Goal: Task Accomplishment & Management: Manage account settings

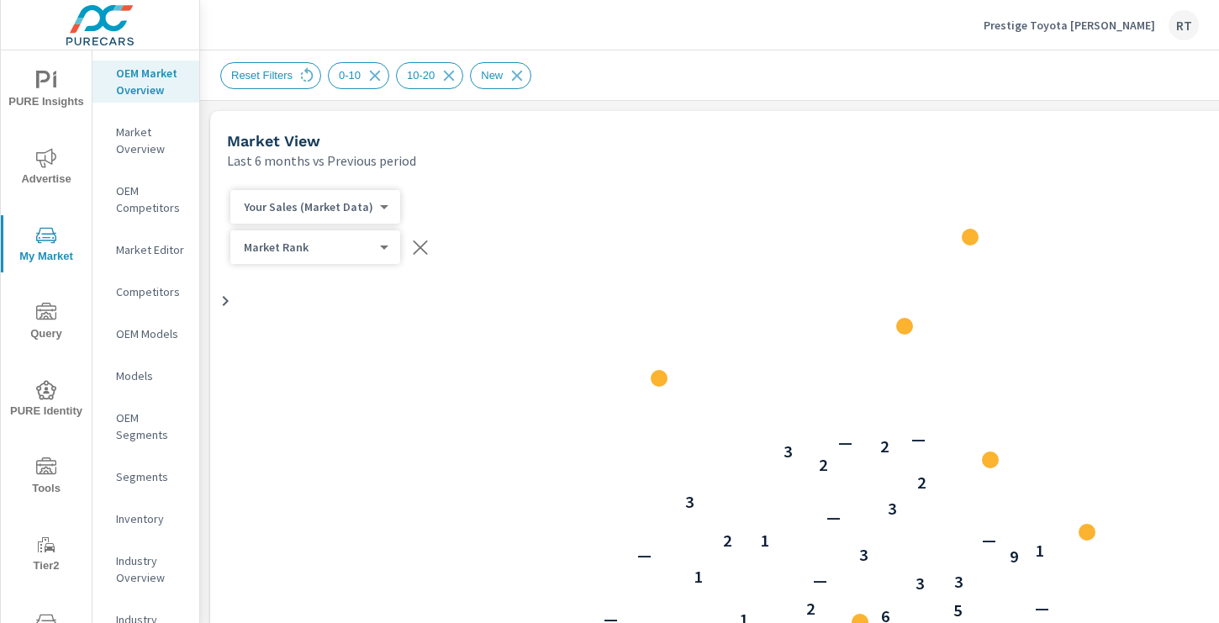
scroll to position [1048, 0]
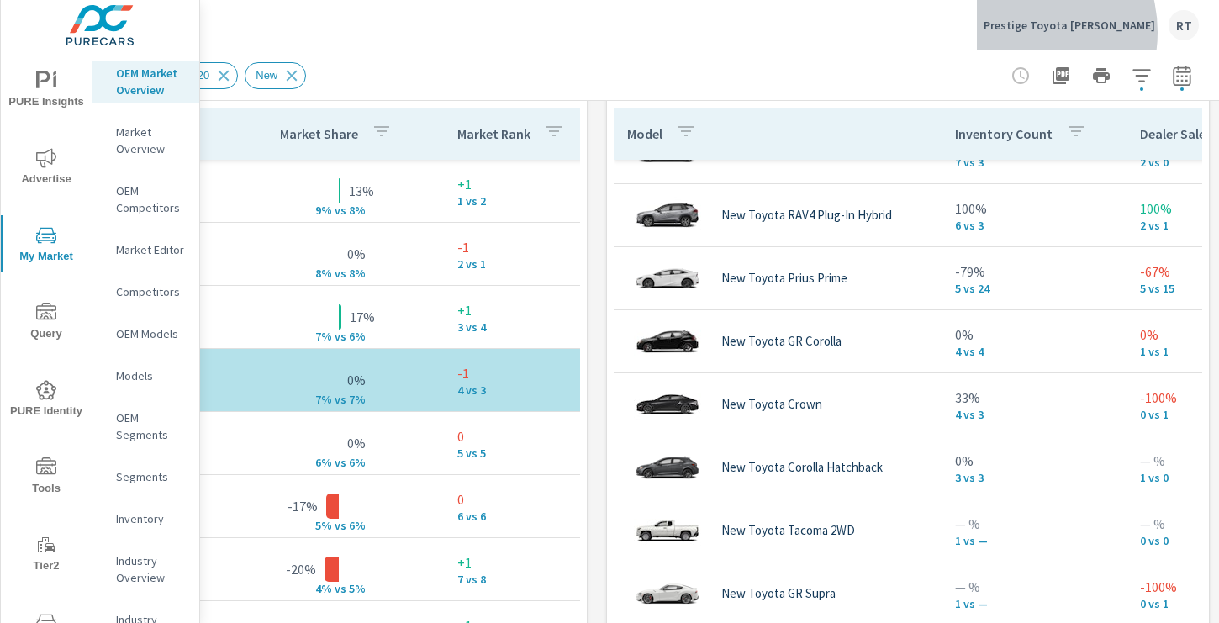
click at [1065, 32] on p "Prestige Toyota Ramsey" at bounding box center [1070, 25] width 172 height 15
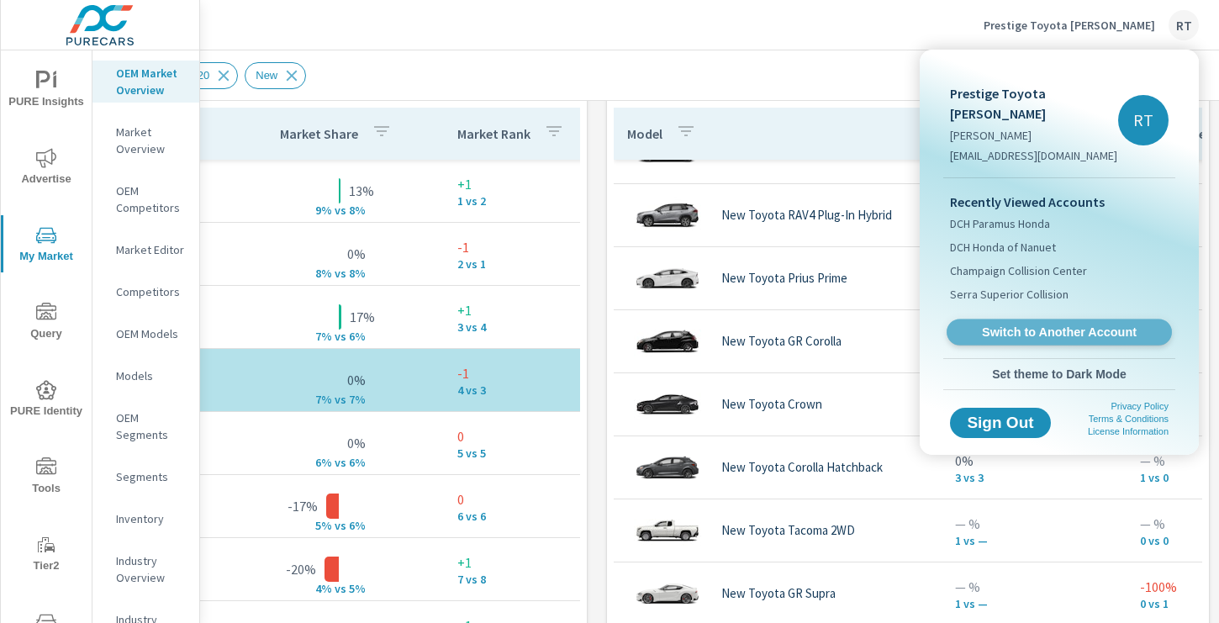
click at [1002, 320] on link "Switch to Another Account" at bounding box center [1059, 333] width 225 height 26
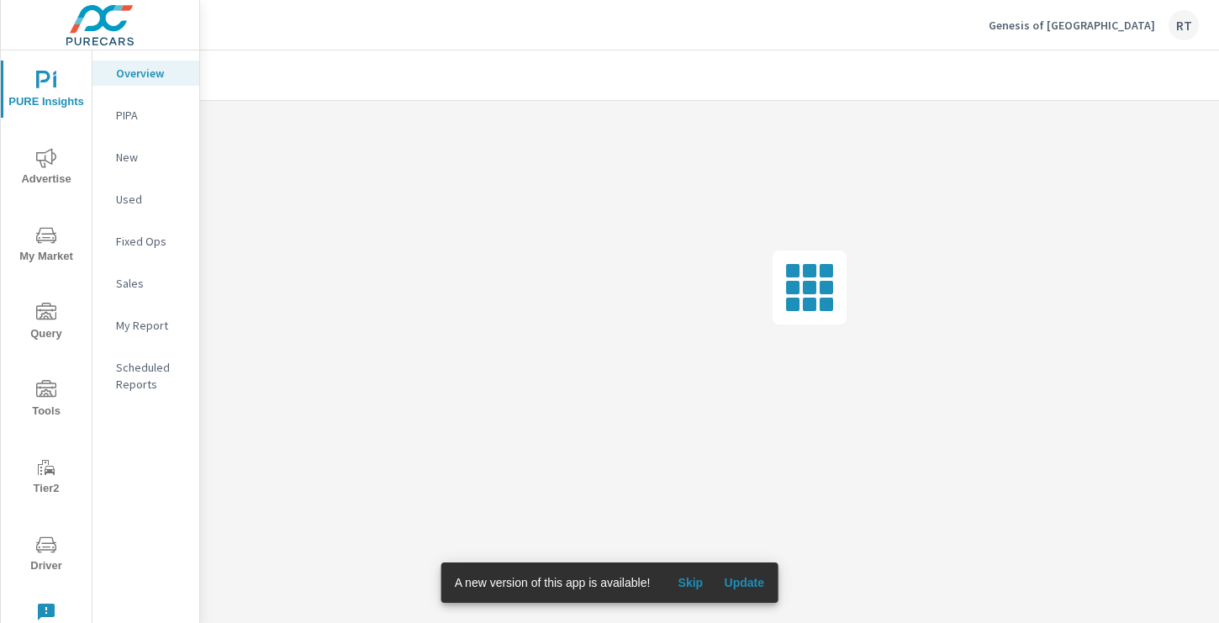
click at [690, 581] on span "Skip" at bounding box center [690, 582] width 40 height 15
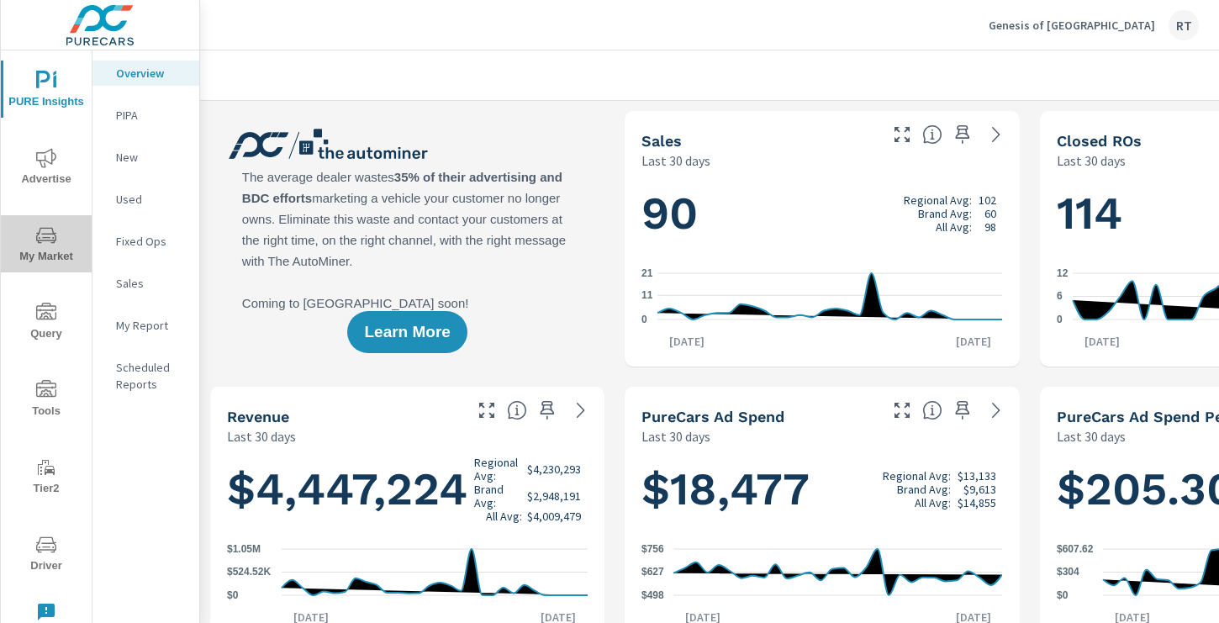
click at [58, 236] on span "My Market" at bounding box center [46, 245] width 81 height 41
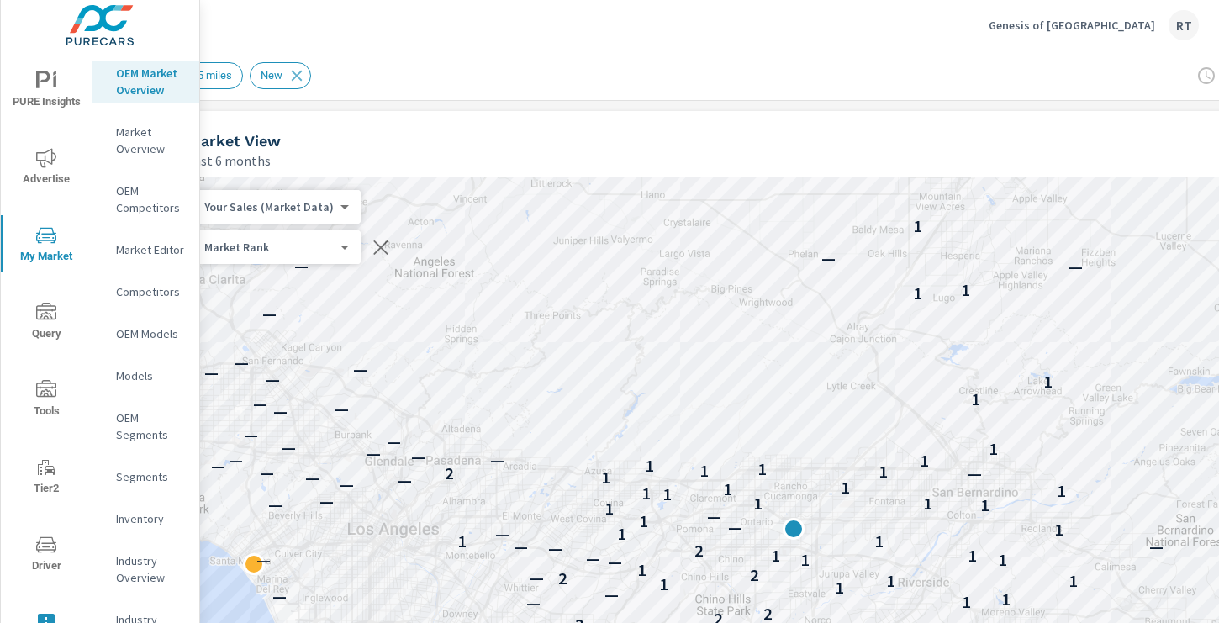
scroll to position [0, 225]
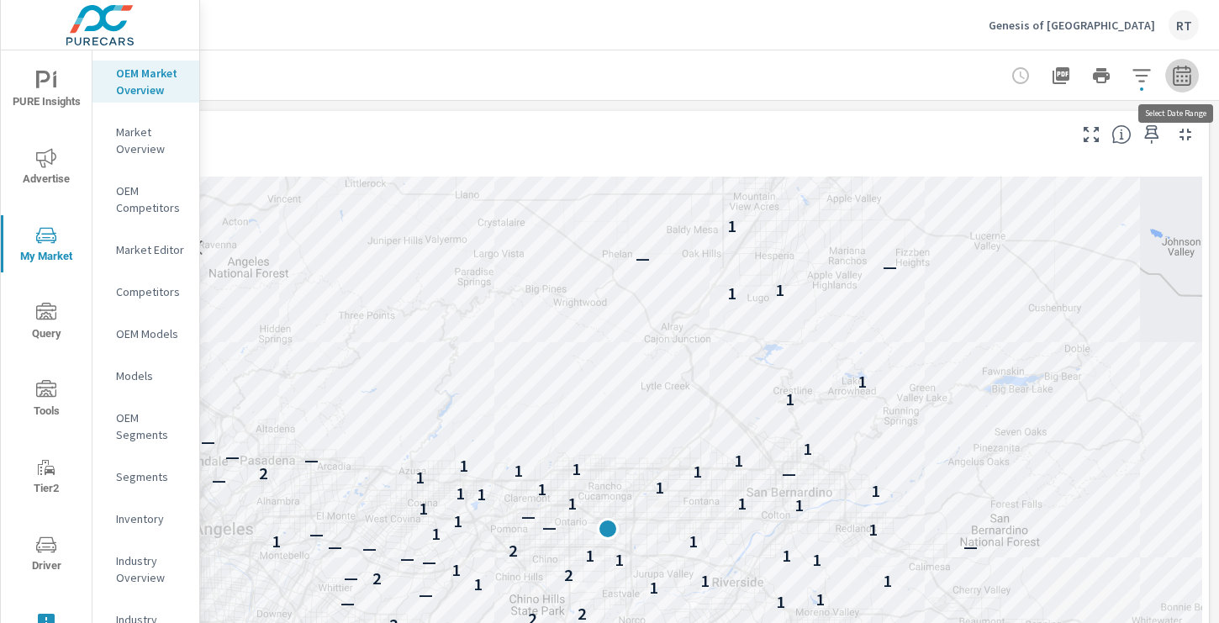
click at [1185, 78] on icon "button" at bounding box center [1182, 76] width 20 height 20
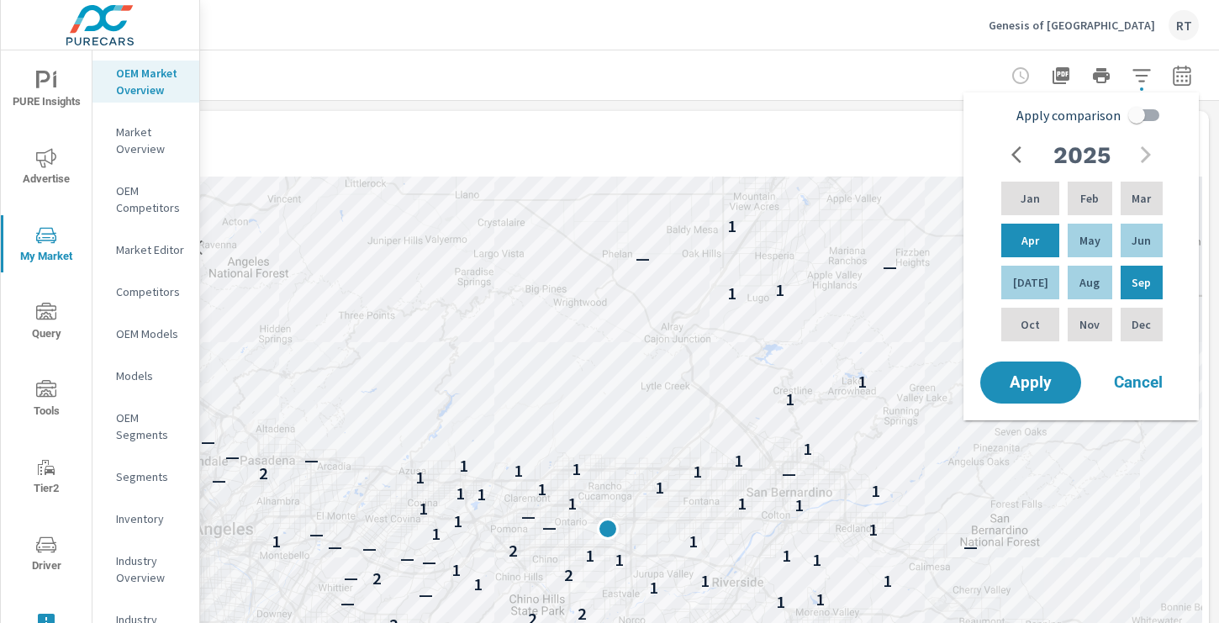
click at [1141, 114] on input "Apply comparison" at bounding box center [1137, 115] width 96 height 32
checkbox input "true"
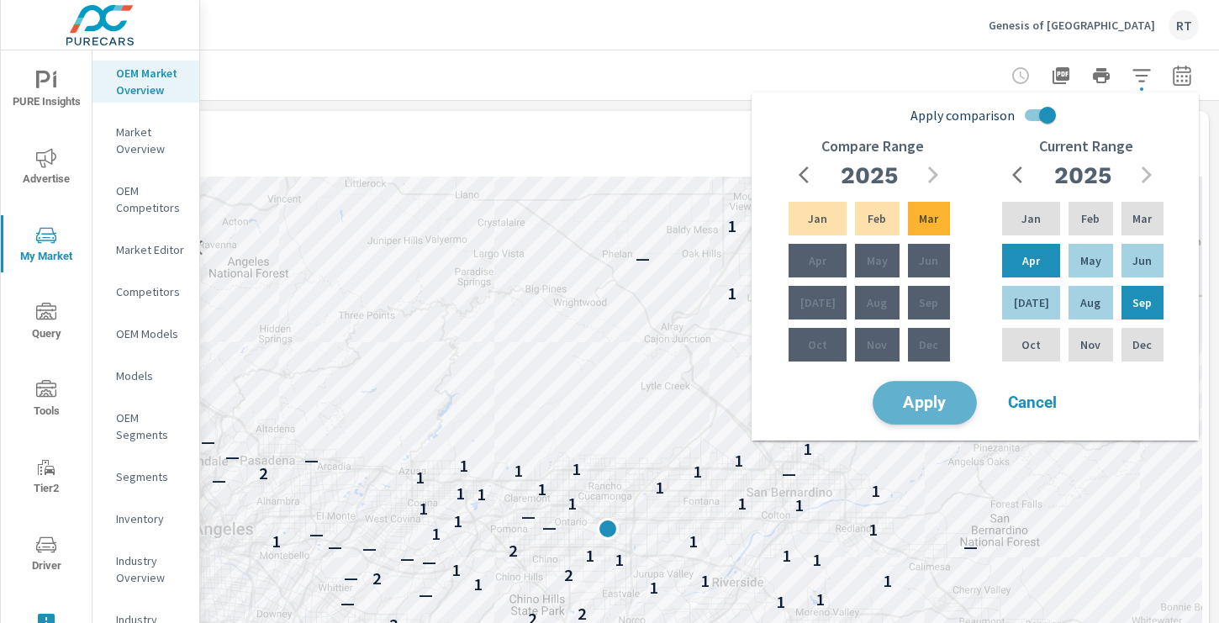
click at [918, 409] on span "Apply" at bounding box center [924, 403] width 69 height 16
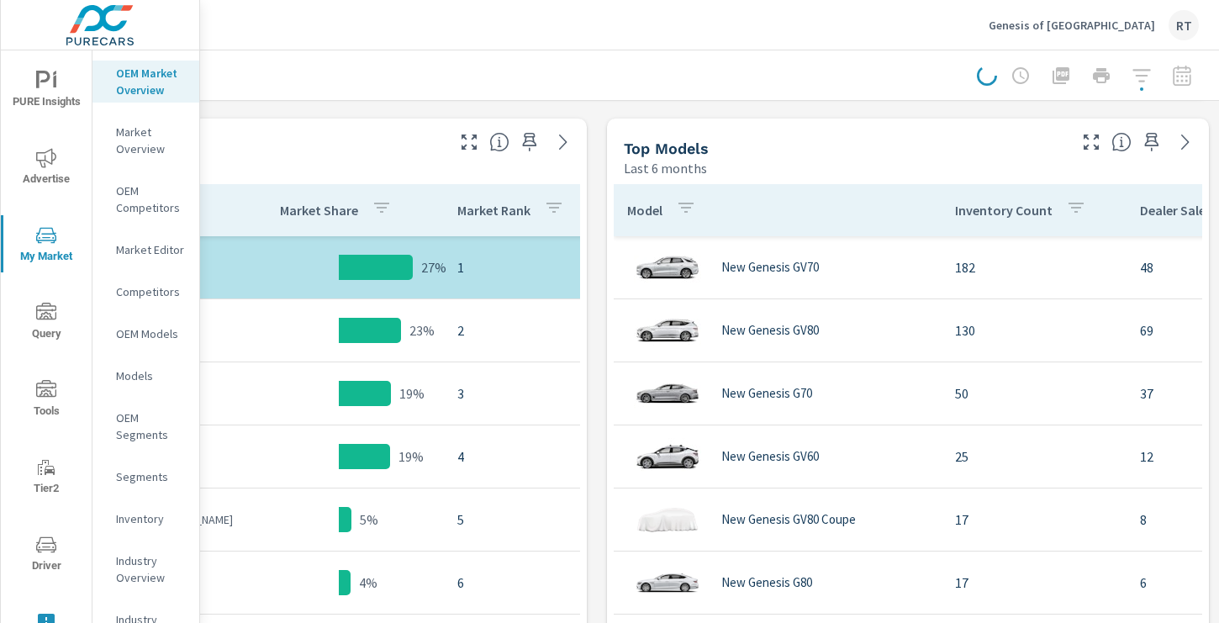
scroll to position [820, 0]
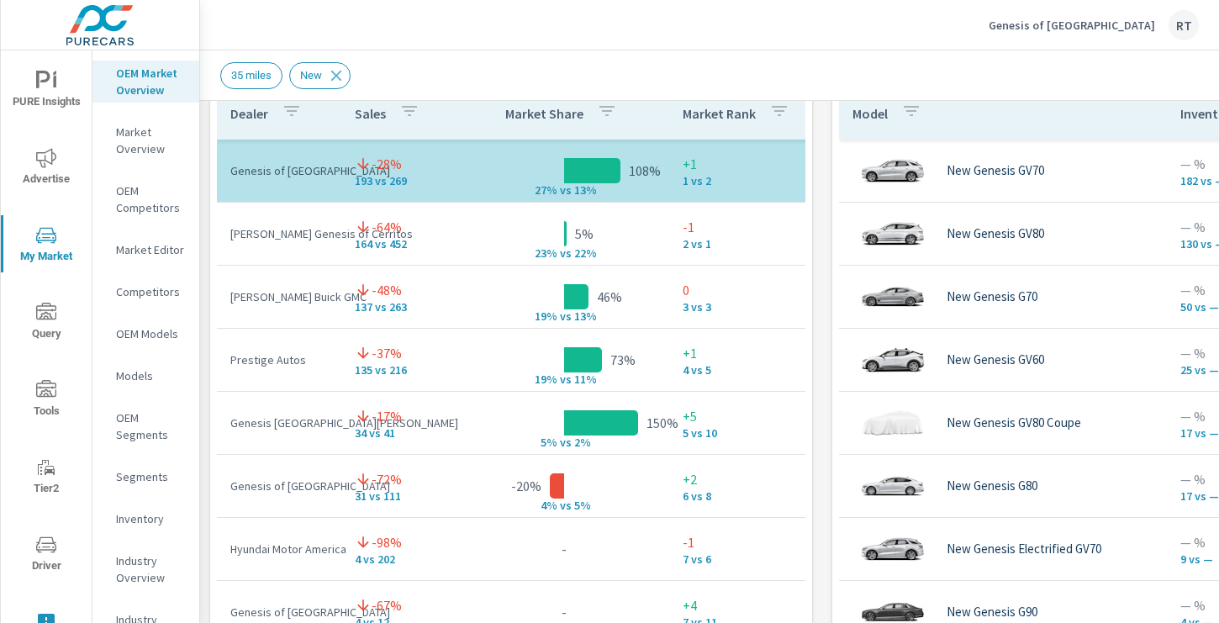
scroll to position [1171, 0]
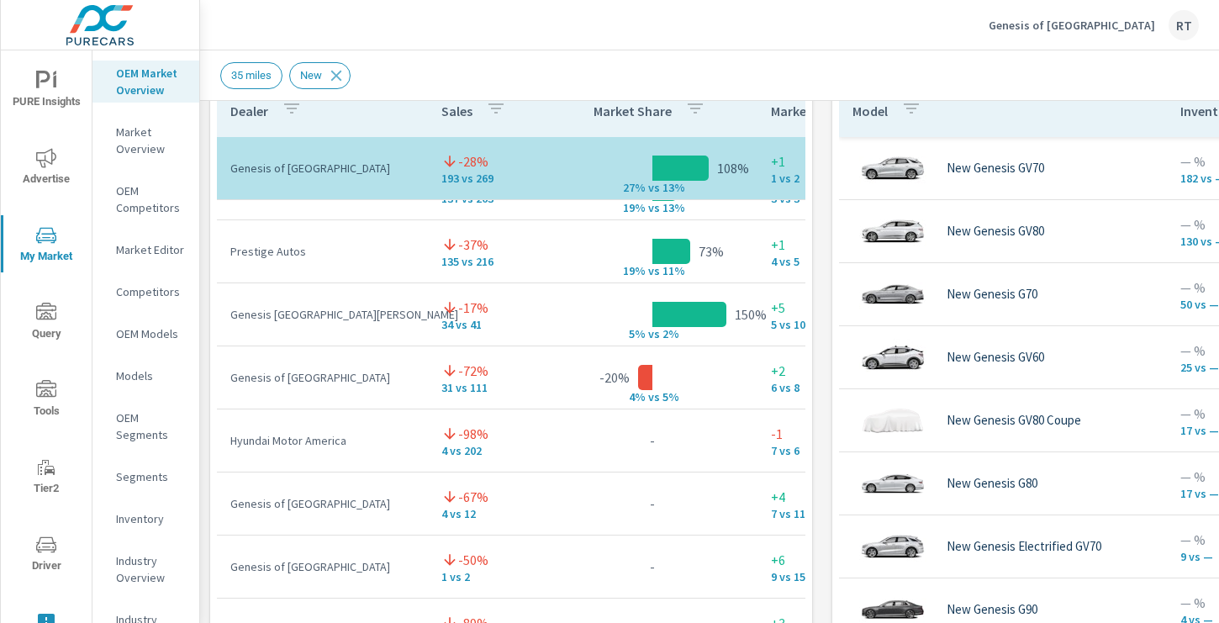
scroll to position [109, 0]
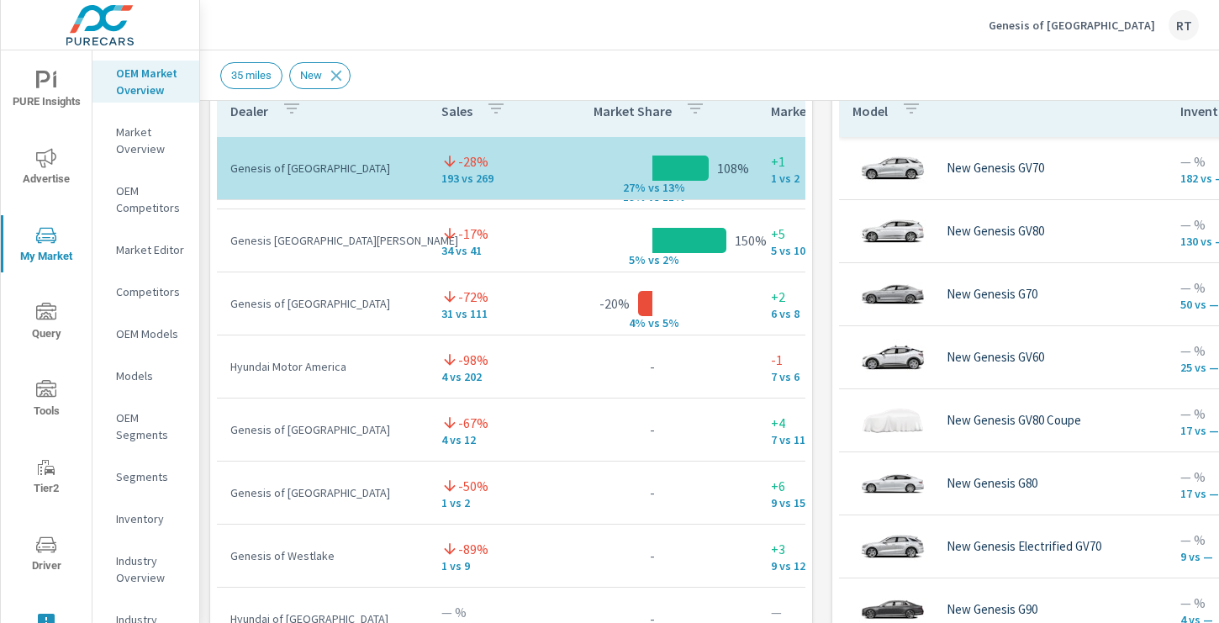
scroll to position [182, 0]
